Goal: Information Seeking & Learning: Learn about a topic

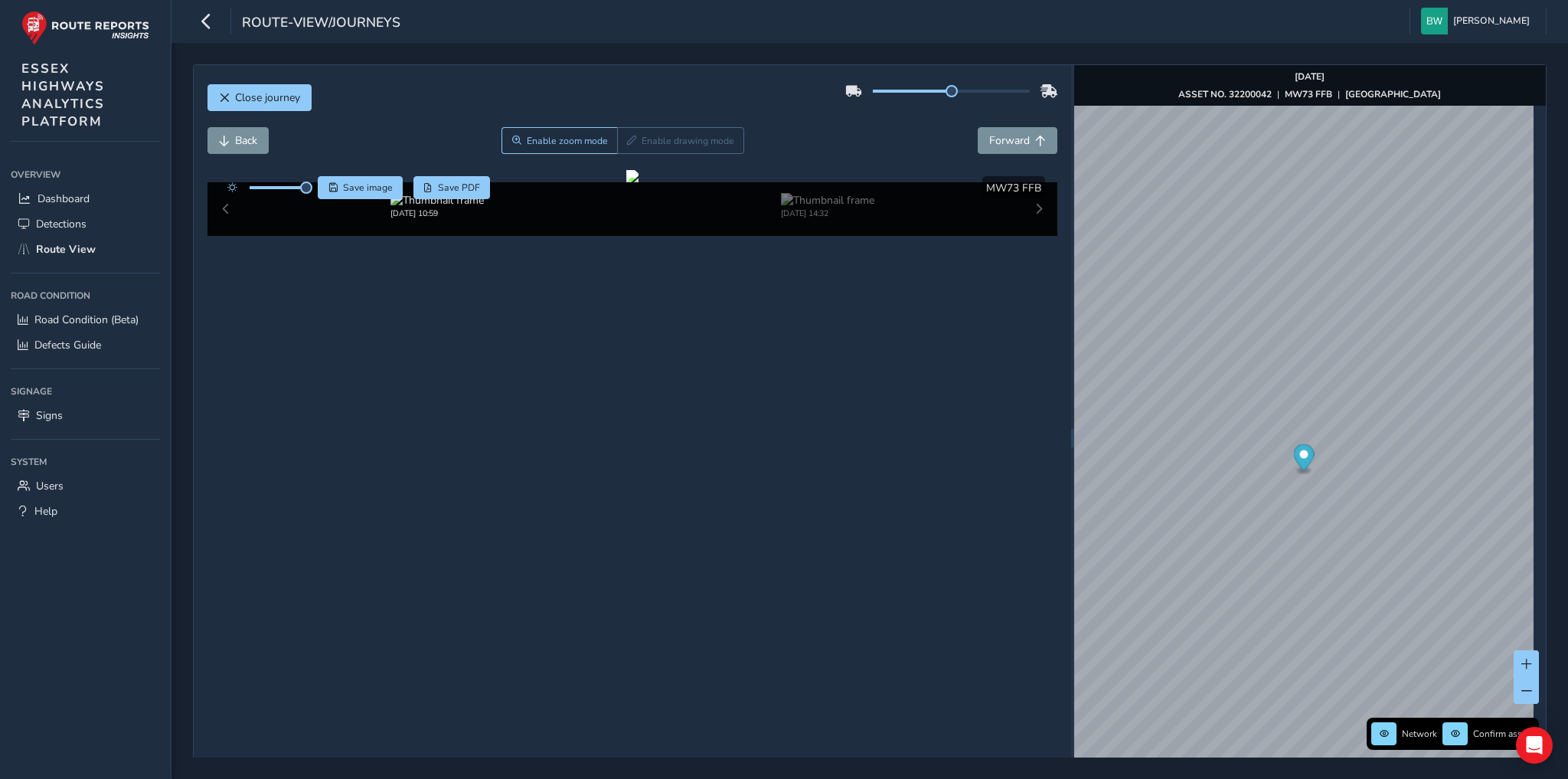
click at [265, 89] on button "Close journey" at bounding box center [259, 98] width 104 height 27
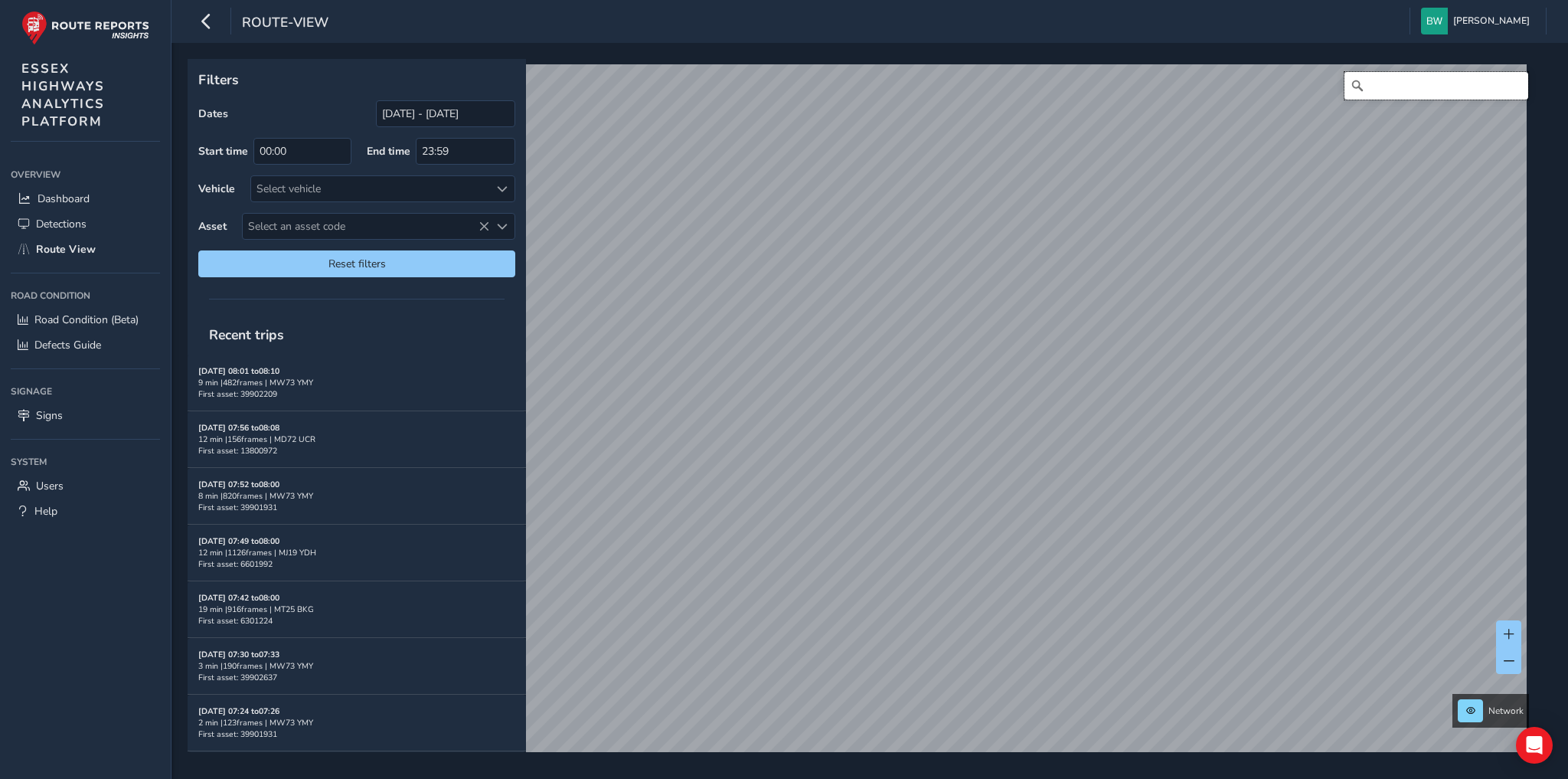
click at [1371, 86] on input "Search" at bounding box center [1436, 85] width 184 height 27
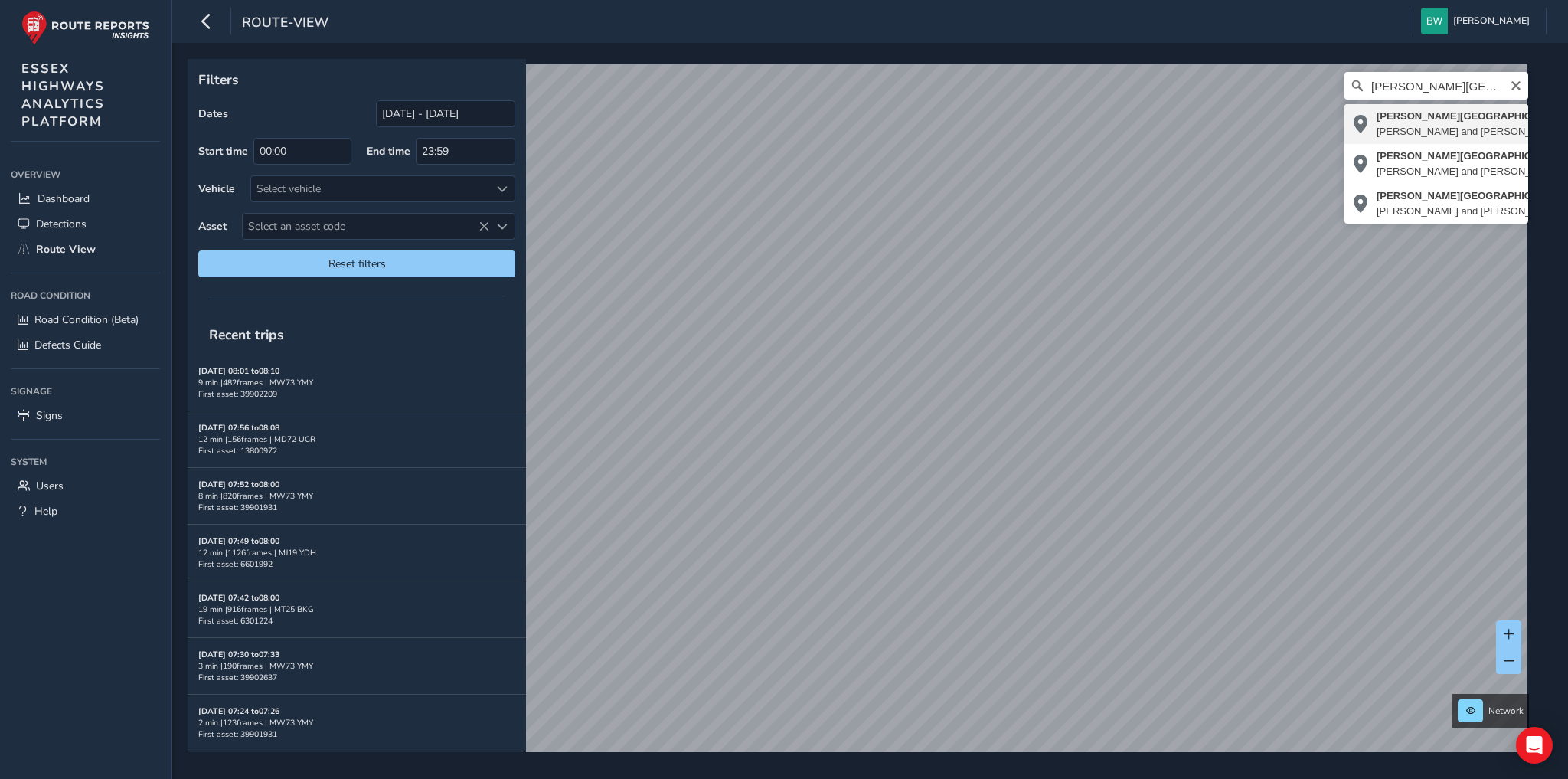
type input "[PERSON_NAME][STREET_ADDRESS][PERSON_NAME]"
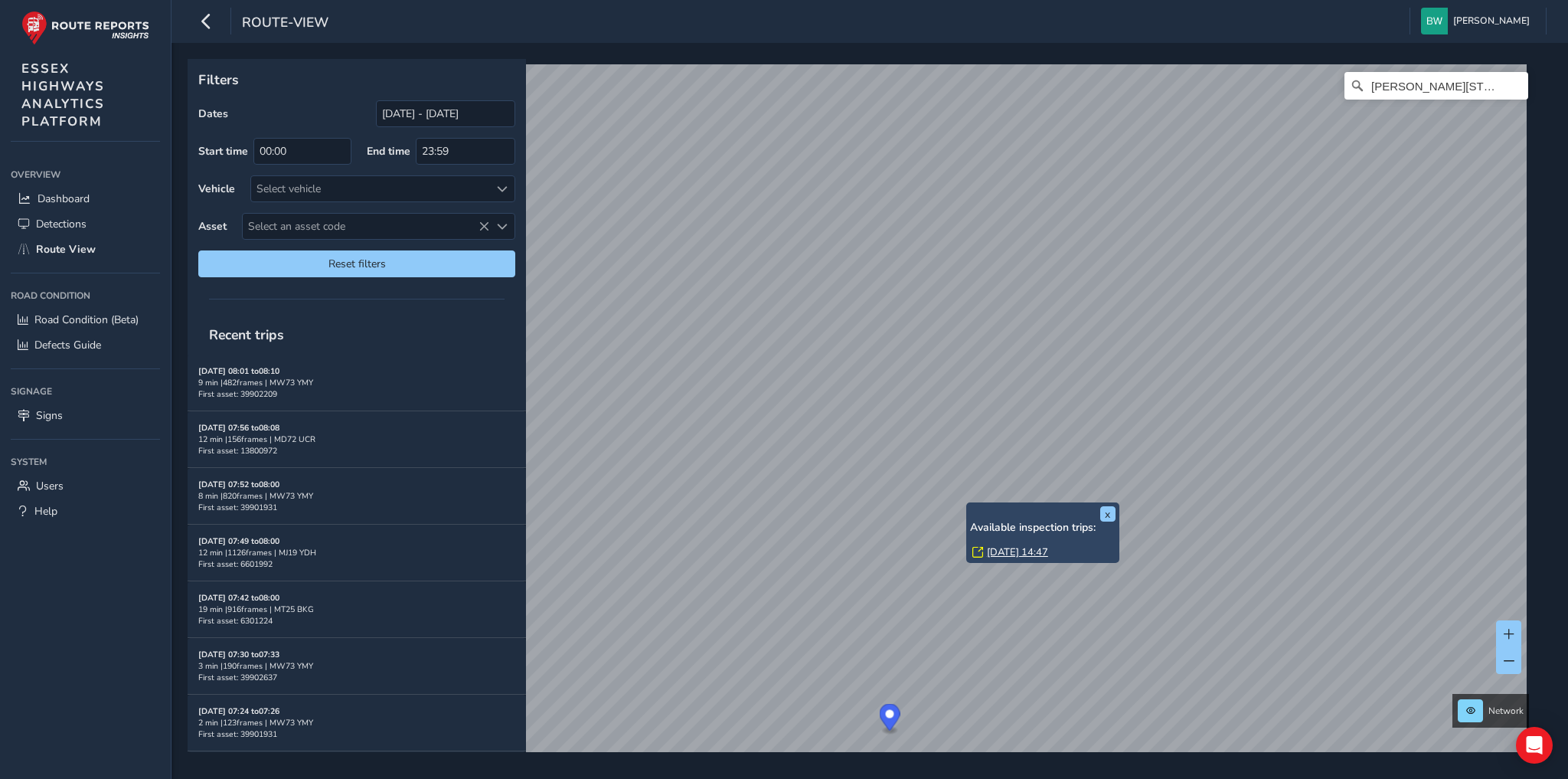
click at [1010, 552] on link "[DATE] 14:47" at bounding box center [1017, 552] width 61 height 14
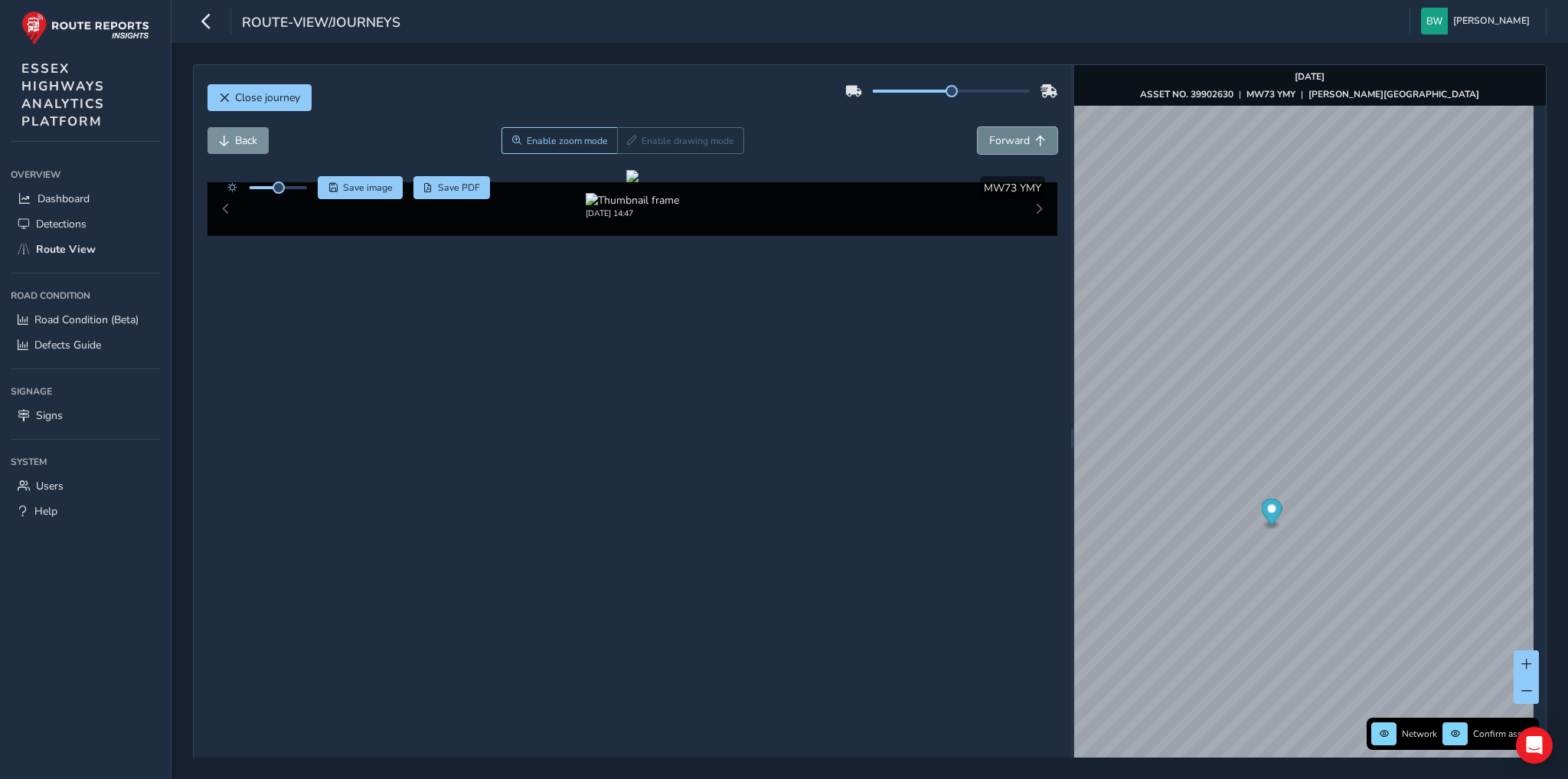
click at [1001, 145] on span "Forward" at bounding box center [1010, 141] width 41 height 15
click at [229, 134] on button "Back" at bounding box center [238, 141] width 61 height 27
click at [228, 134] on button "Back" at bounding box center [238, 141] width 61 height 27
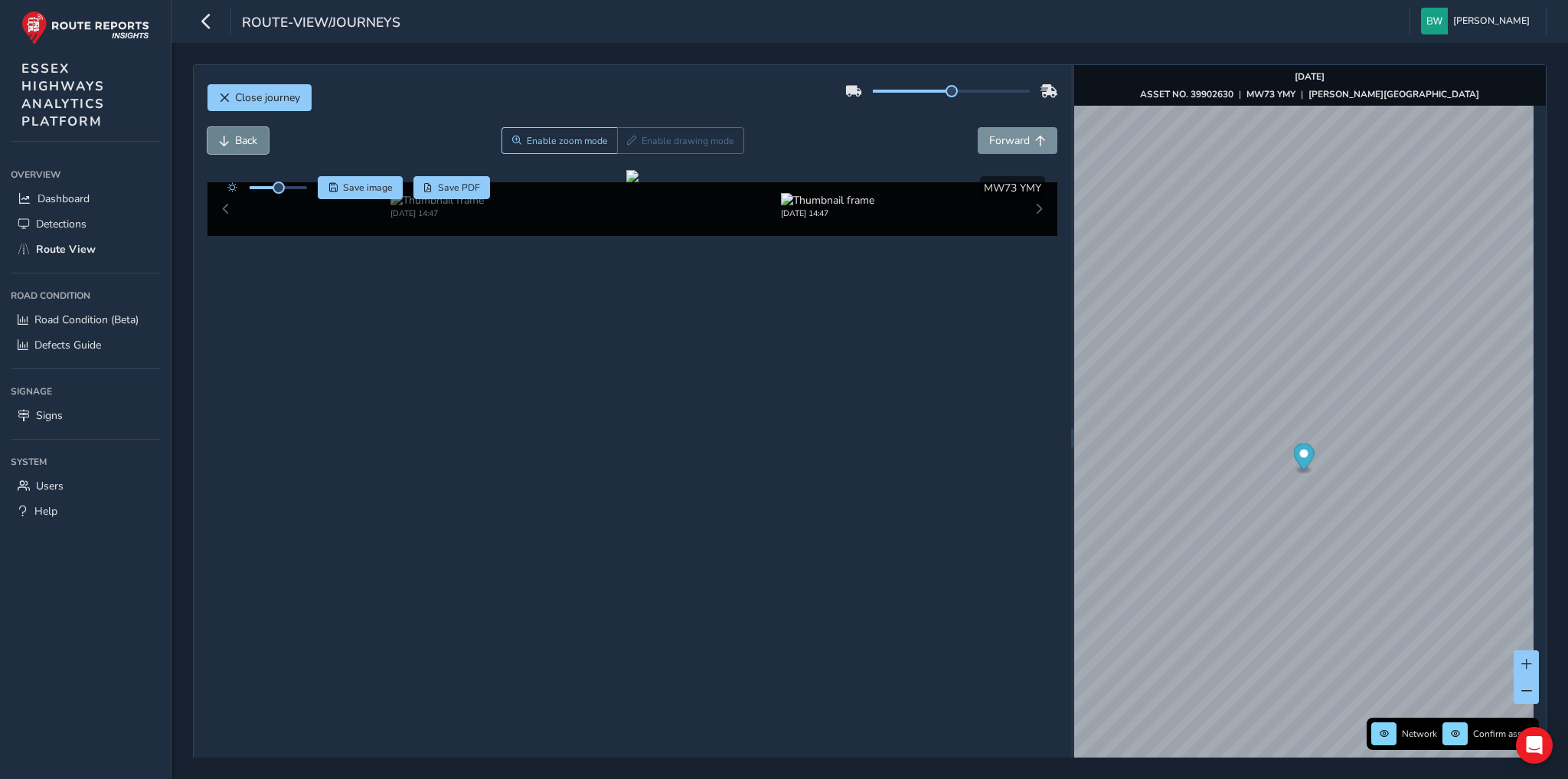
click at [228, 134] on button "Back" at bounding box center [238, 141] width 61 height 27
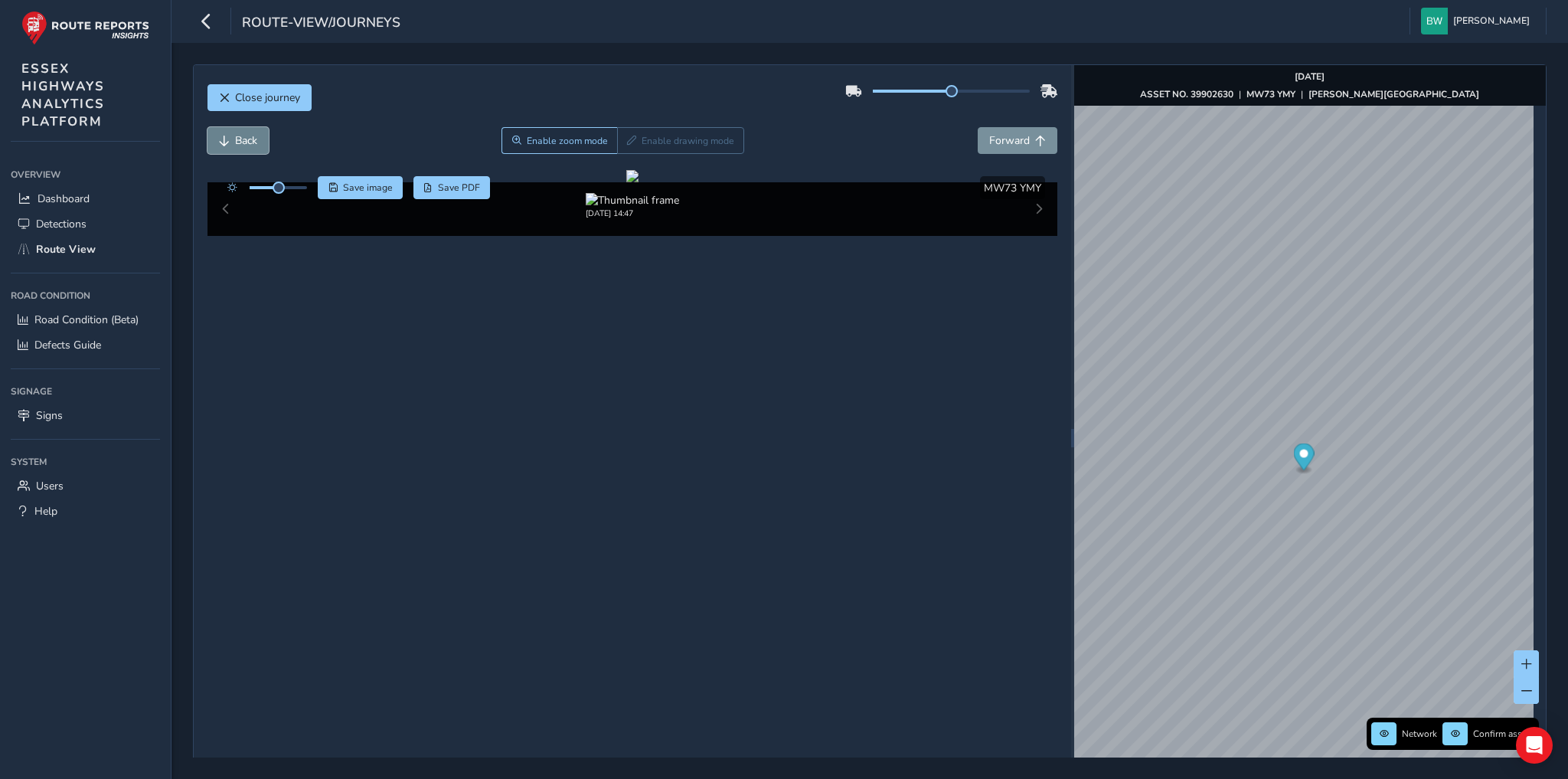
click at [228, 134] on button "Back" at bounding box center [238, 141] width 61 height 27
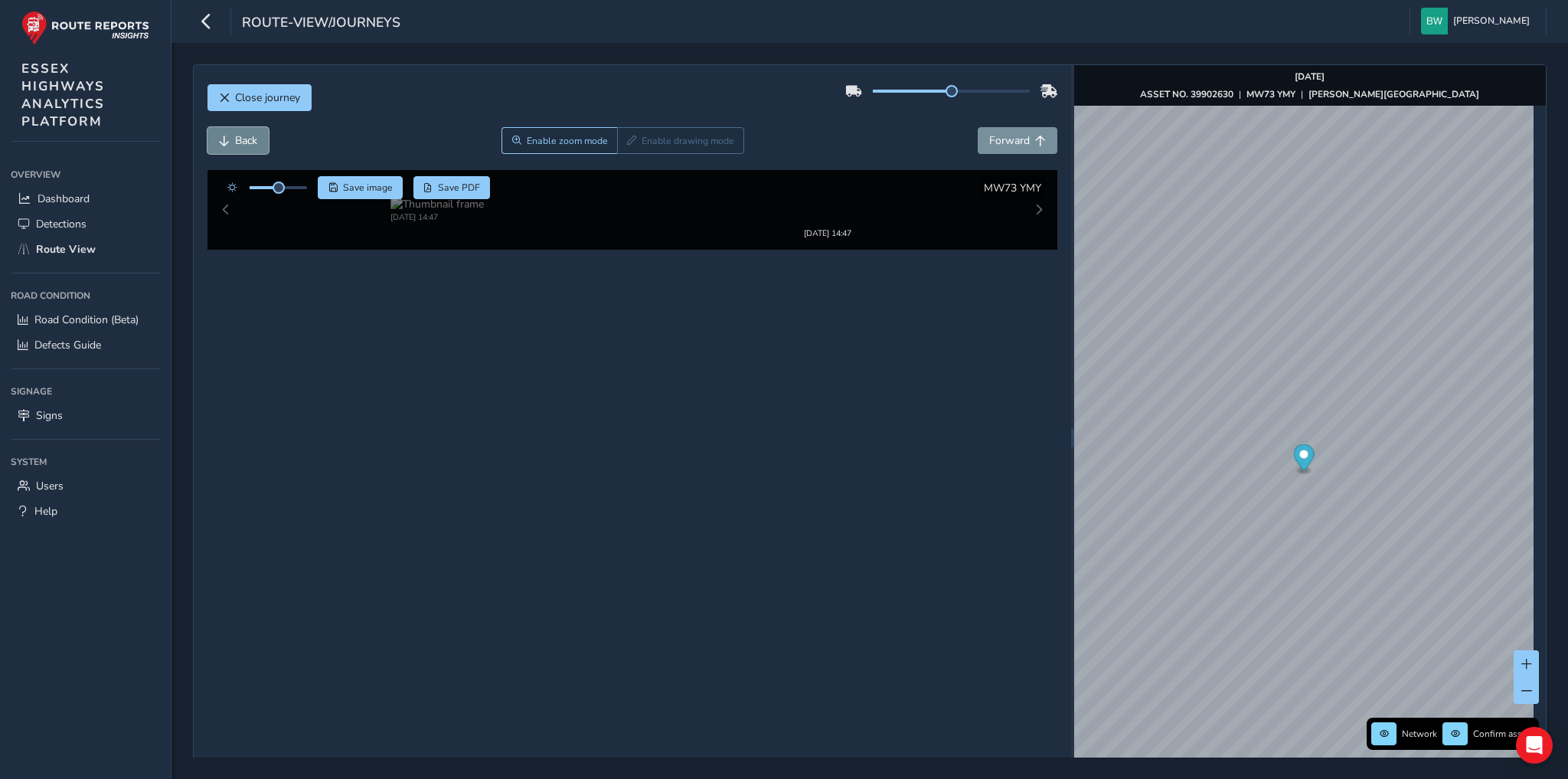
click at [228, 134] on button "Back" at bounding box center [238, 141] width 61 height 27
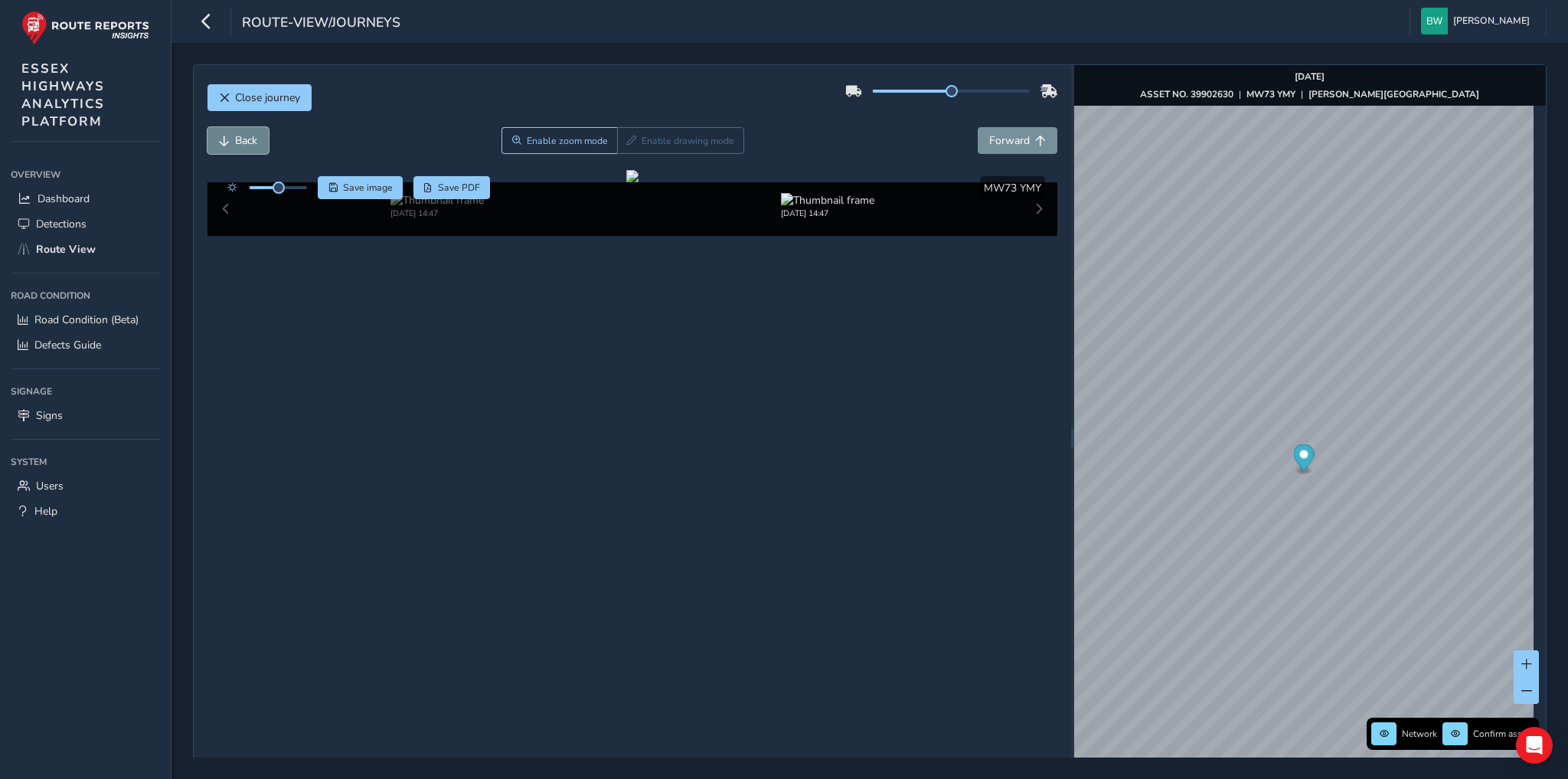
click at [228, 134] on button "Back" at bounding box center [238, 141] width 61 height 27
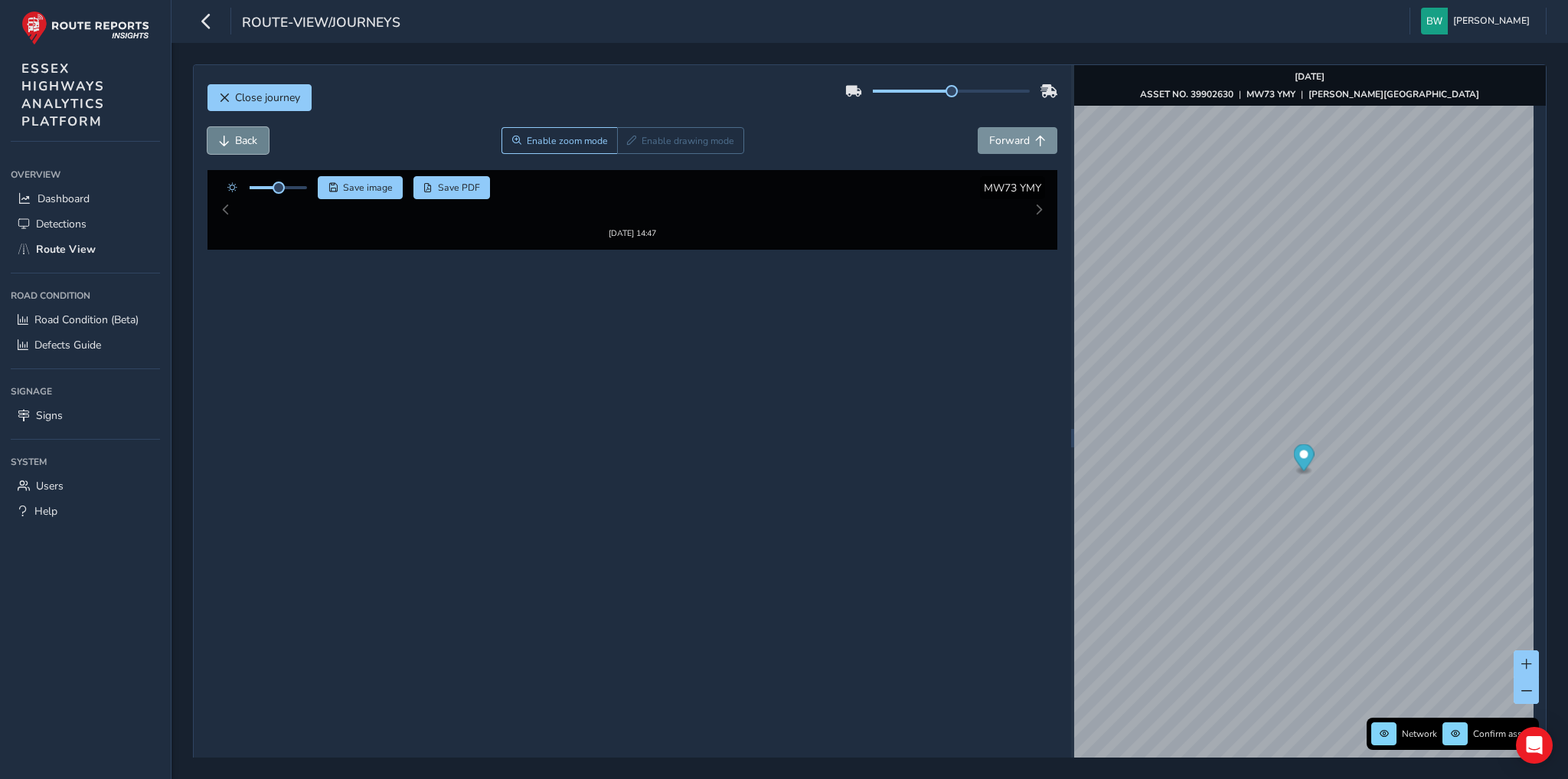
click at [228, 134] on button "Back" at bounding box center [238, 141] width 61 height 27
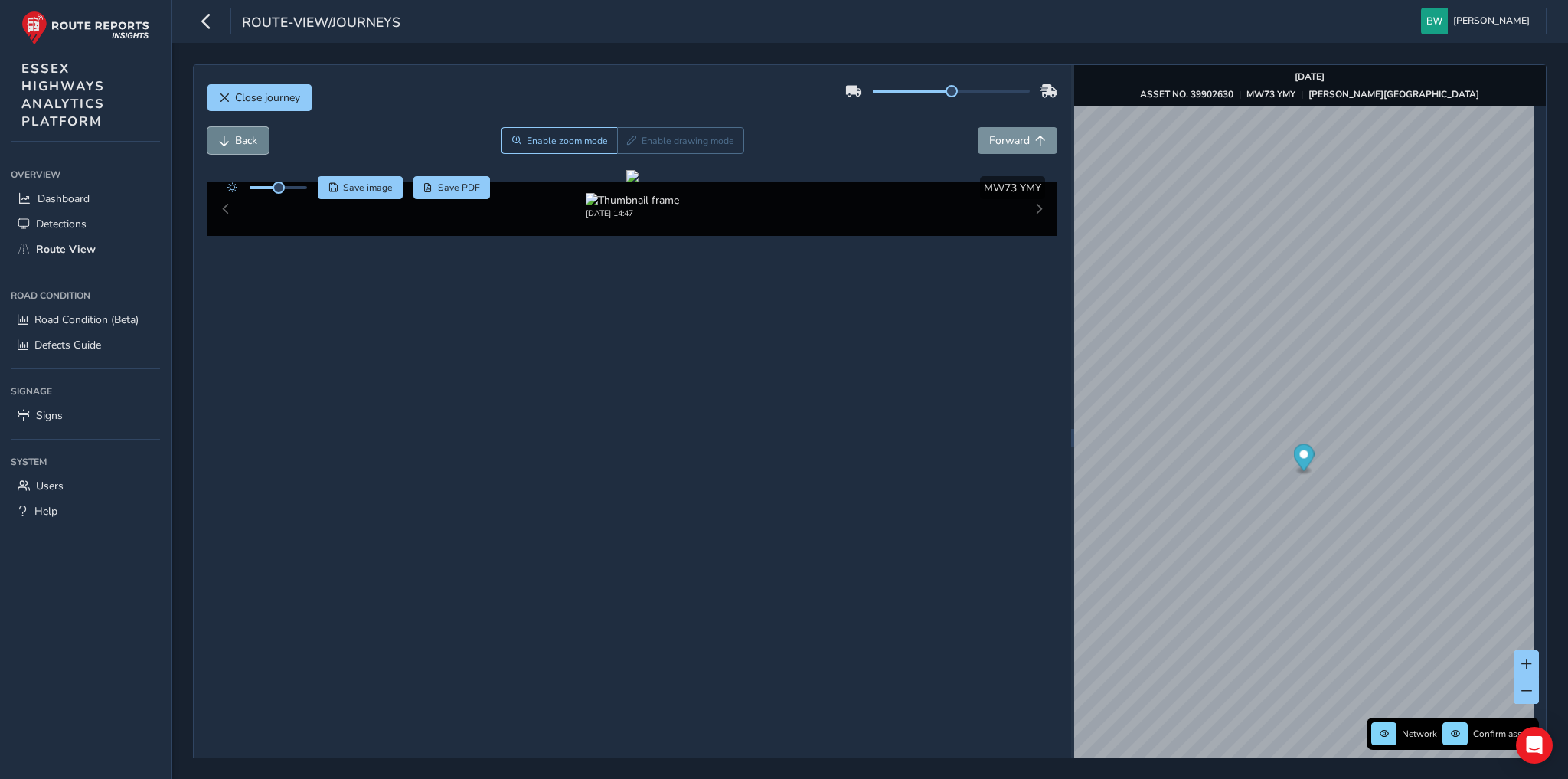
click at [257, 141] on button "Back" at bounding box center [238, 141] width 61 height 27
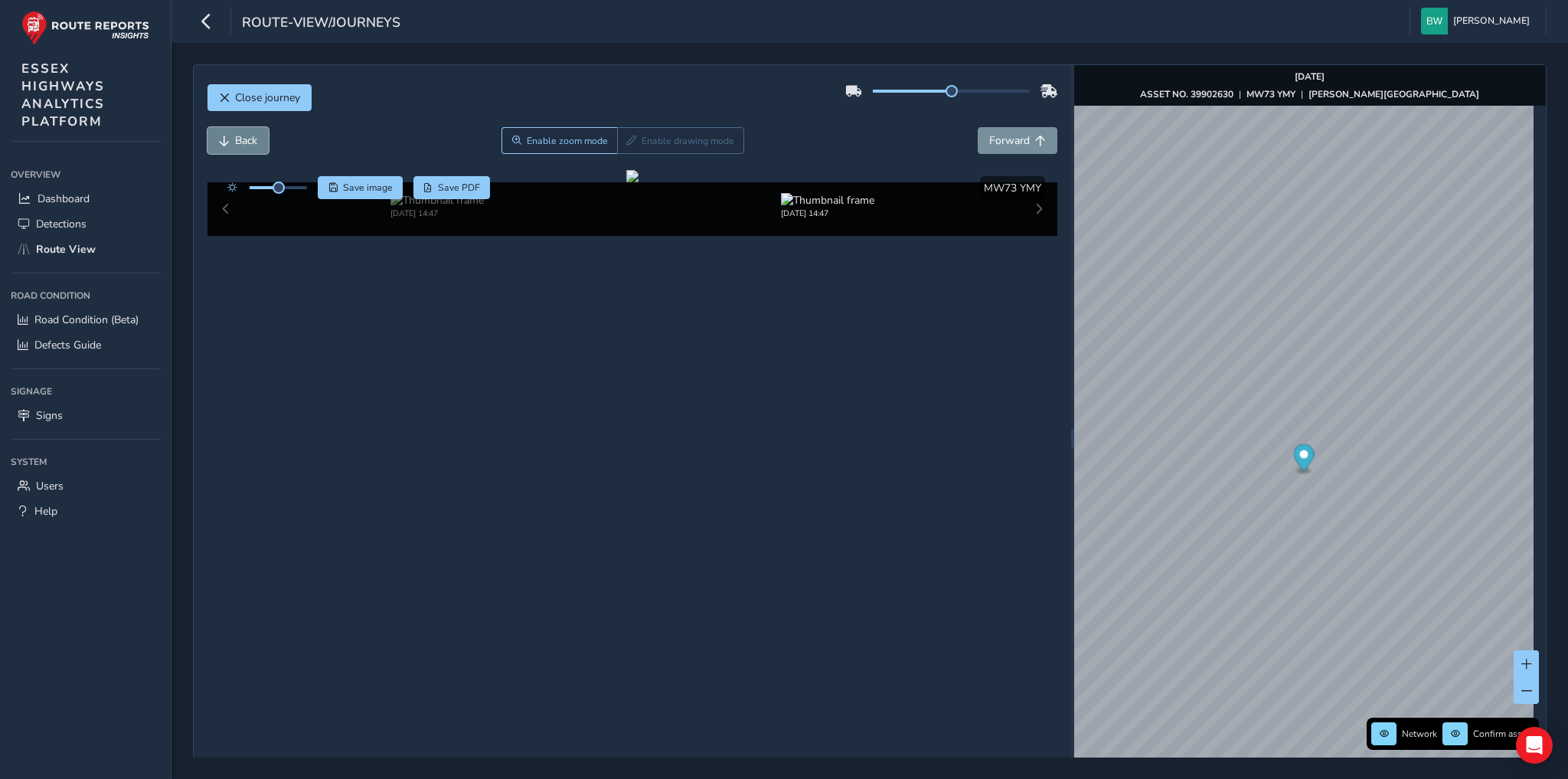
click at [257, 141] on button "Back" at bounding box center [238, 141] width 61 height 27
click at [1001, 146] on span "Forward" at bounding box center [1010, 141] width 41 height 15
